Goal: Communication & Community: Answer question/provide support

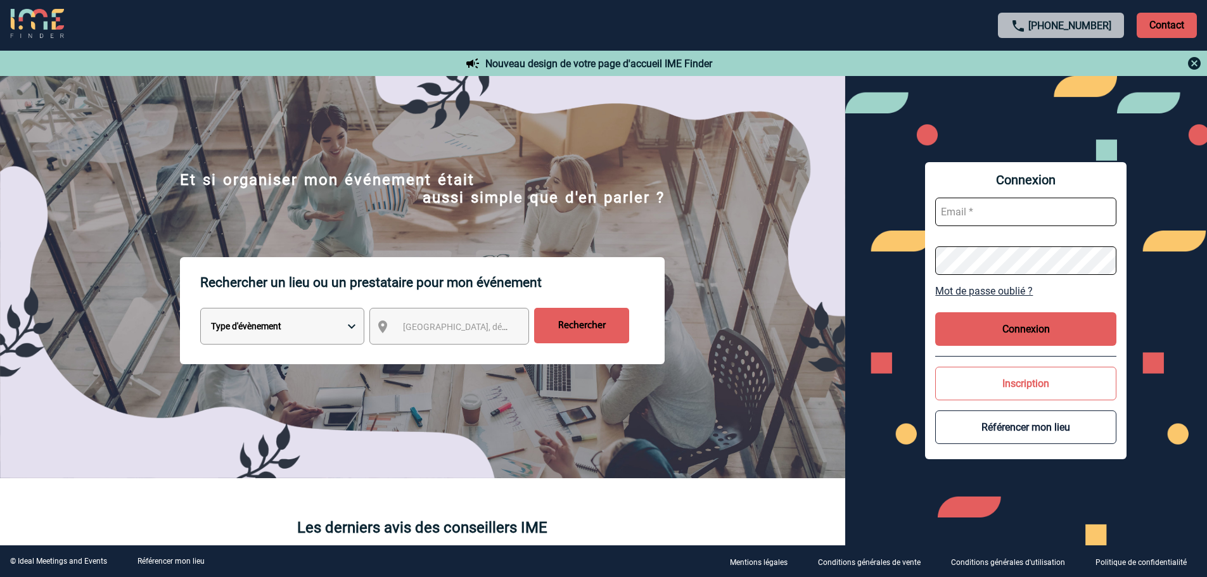
click at [947, 217] on input "text" at bounding box center [1025, 212] width 181 height 29
click at [964, 215] on input "text" at bounding box center [1025, 212] width 181 height 29
paste input "smiladinovic@ime-groupe.com"
type input "smiladinovic@ime-groupe.com"
click at [1008, 331] on button "Connexion" at bounding box center [1025, 329] width 181 height 34
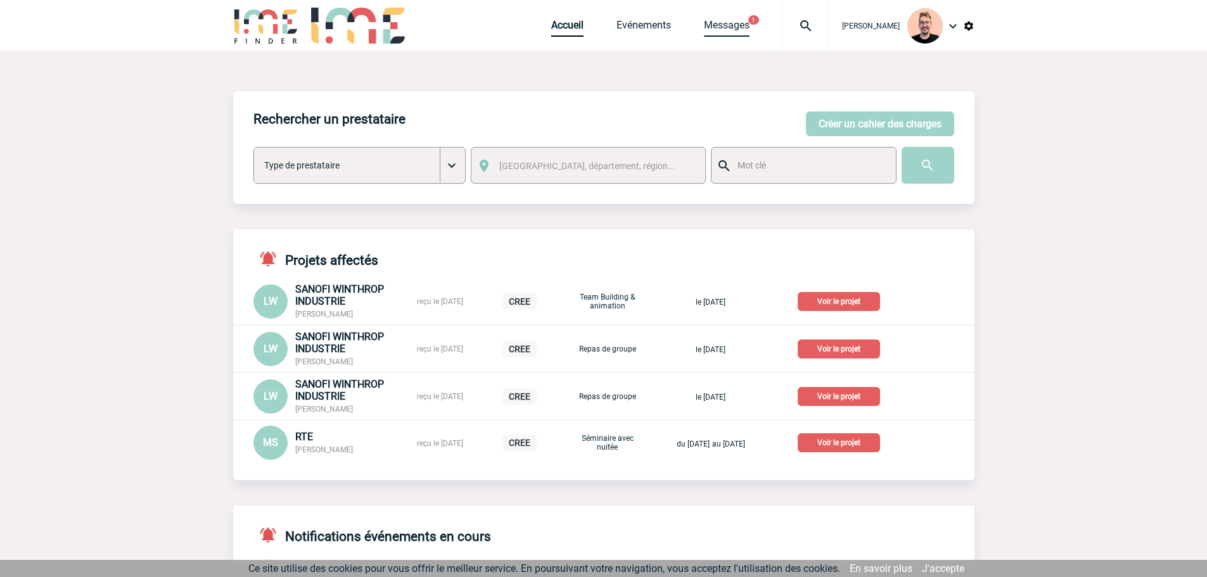
click at [729, 27] on link "Messages" at bounding box center [727, 28] width 46 height 18
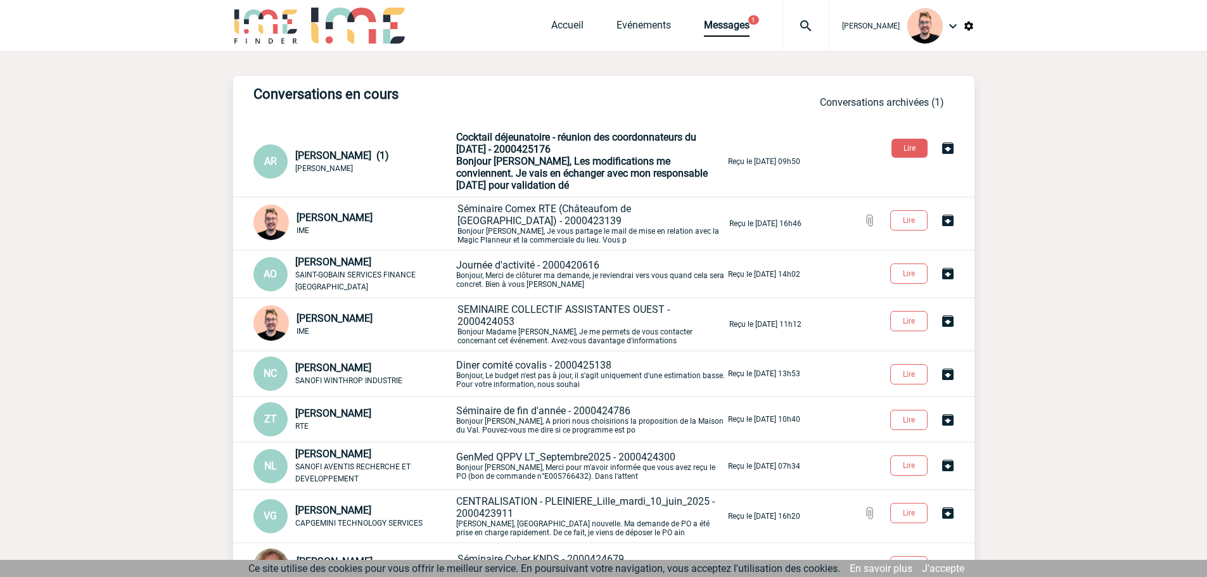
click at [253, 22] on img at bounding box center [266, 26] width 66 height 36
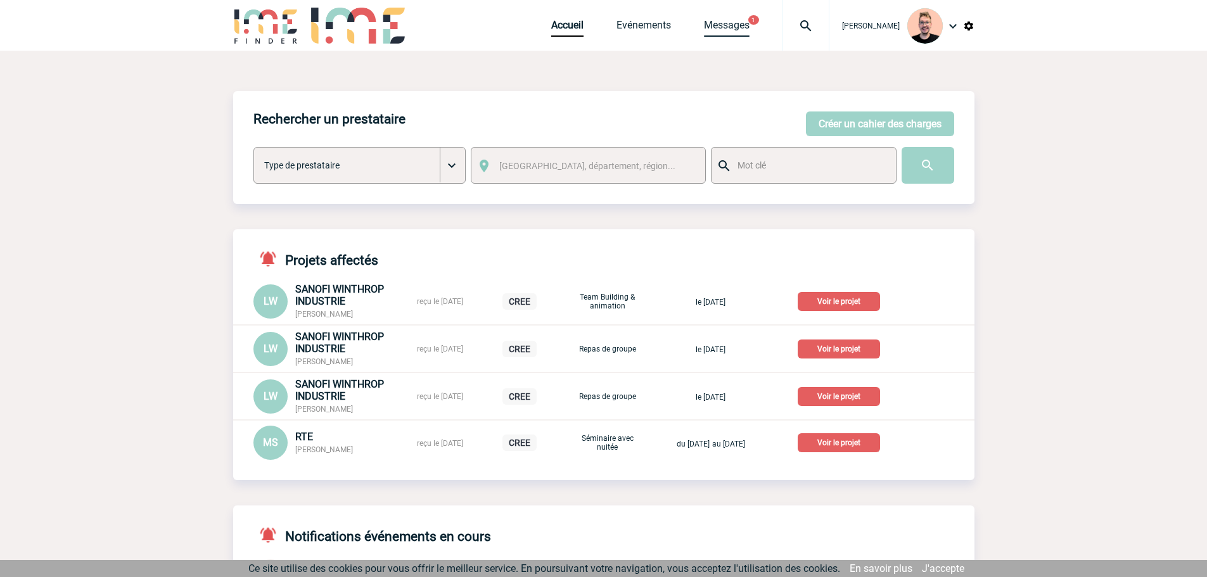
click at [704, 29] on link "Messages" at bounding box center [727, 28] width 46 height 18
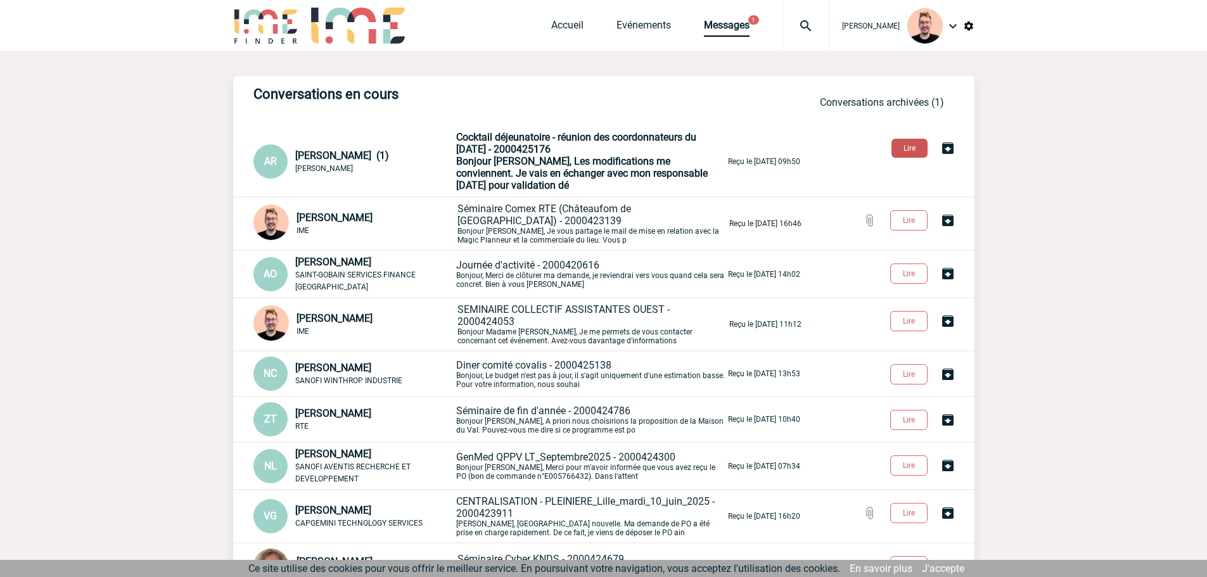
click at [897, 153] on button "Lire" at bounding box center [910, 148] width 36 height 19
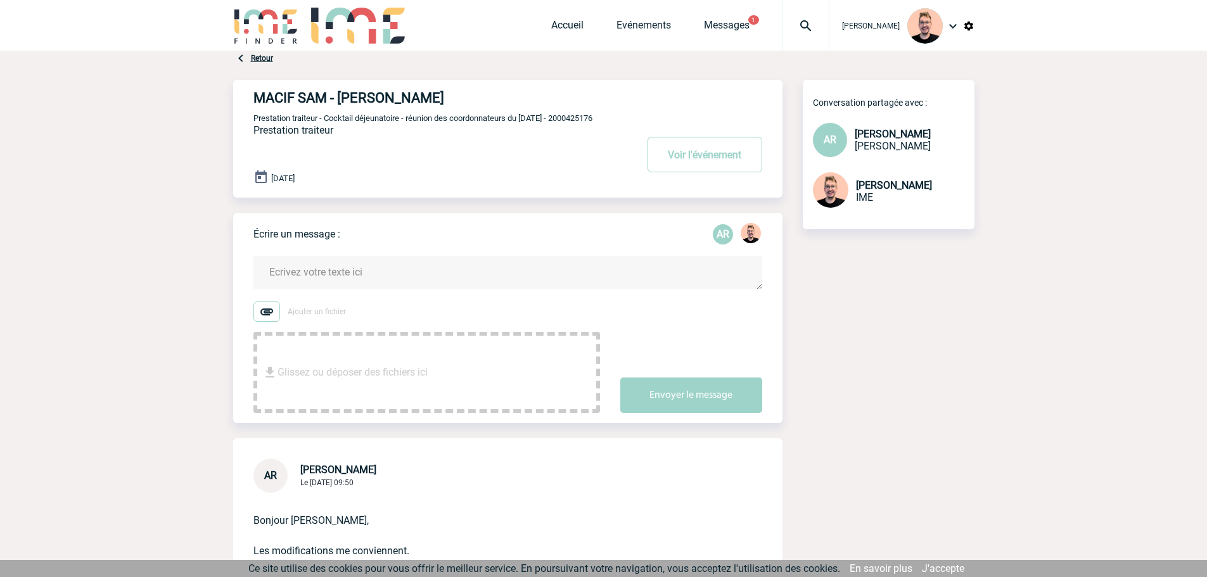
click at [250, 21] on img at bounding box center [266, 26] width 66 height 36
